Goal: Find specific page/section: Find specific page/section

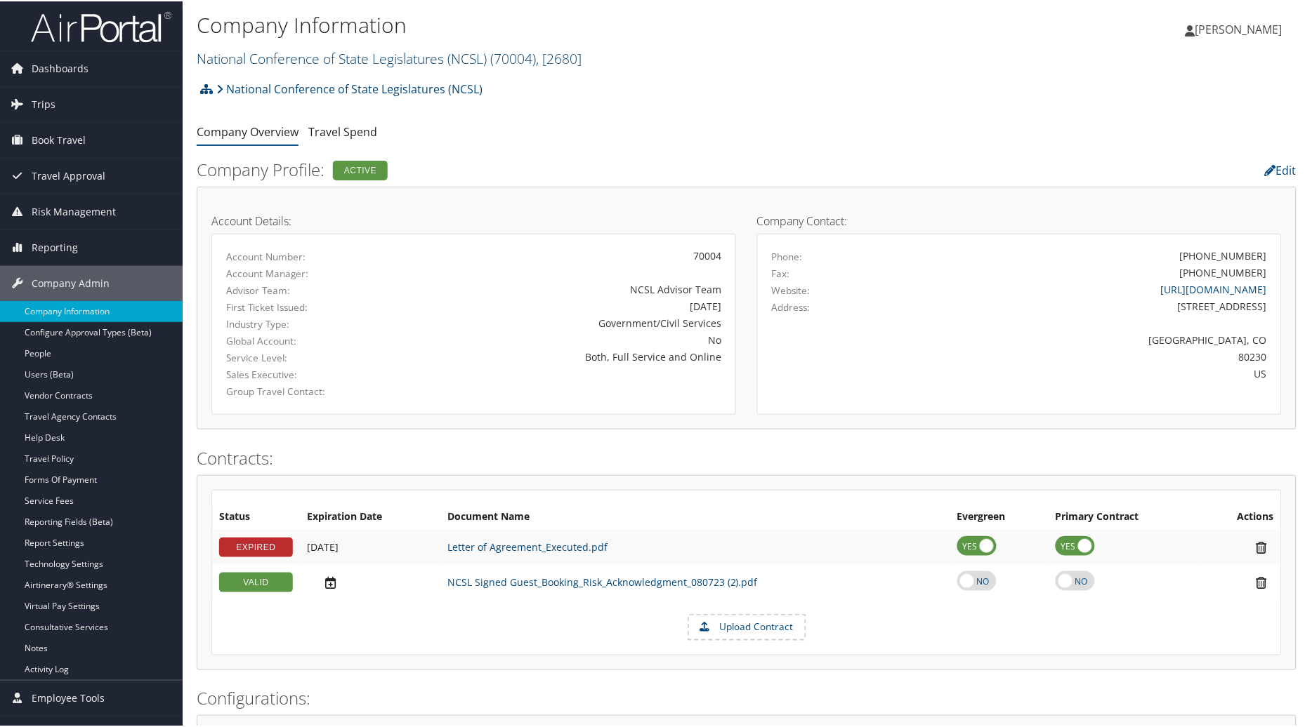
click at [418, 51] on link "National Conference of State Legislatures (NCSL) ( 70004 ) , [ 2680 ]" at bounding box center [389, 57] width 385 height 19
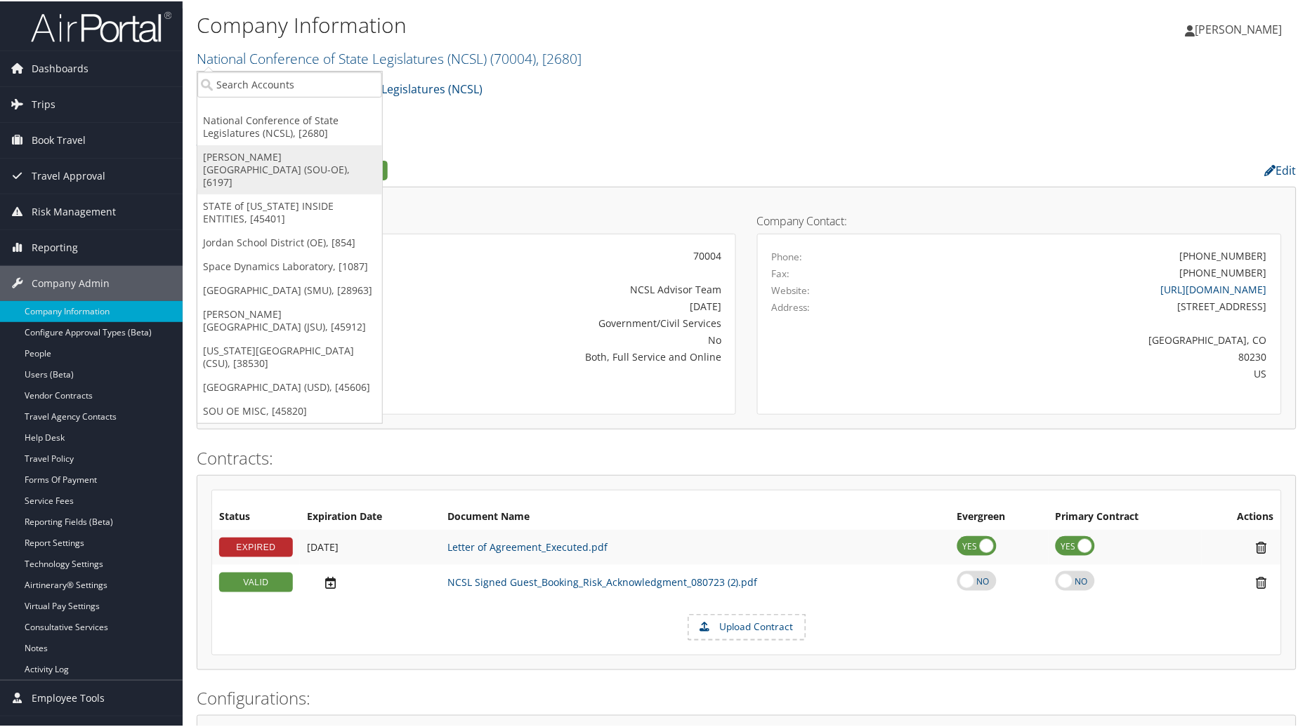
click at [258, 151] on link "[PERSON_NAME][GEOGRAPHIC_DATA] (SOU-OE), [6197]" at bounding box center [289, 168] width 185 height 49
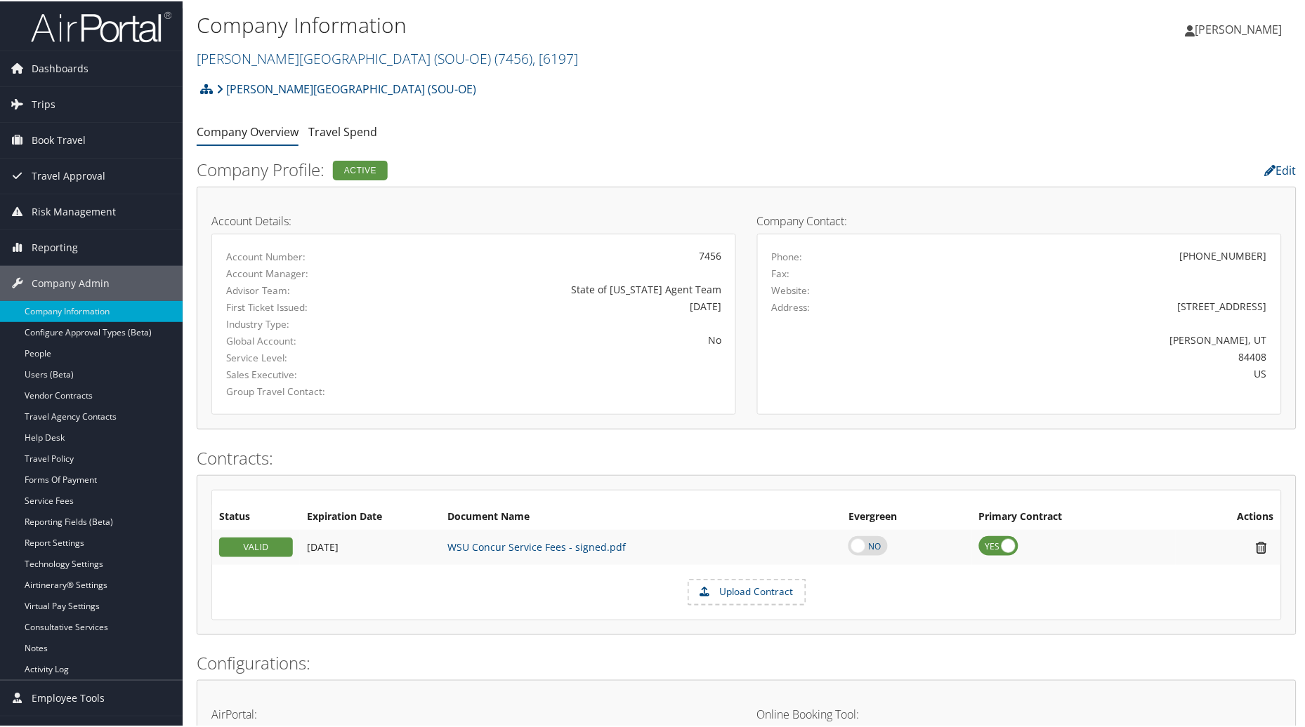
click at [953, 52] on div "[PERSON_NAME] [PERSON_NAME] My Settings Travel Agency Contacts Log Consulting T…" at bounding box center [1091, 34] width 437 height 54
